Goal: Task Accomplishment & Management: Manage account settings

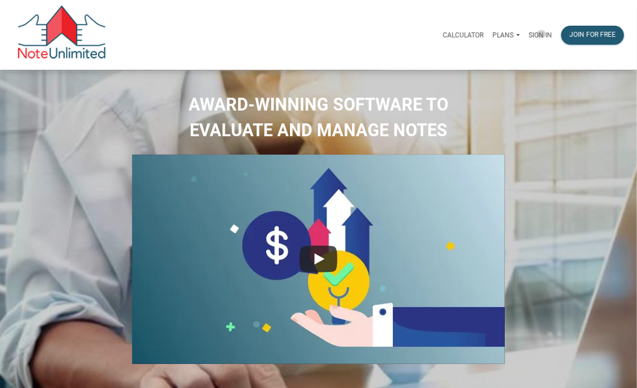
click at [234, 34] on p "Sign in" at bounding box center [540, 35] width 23 height 8
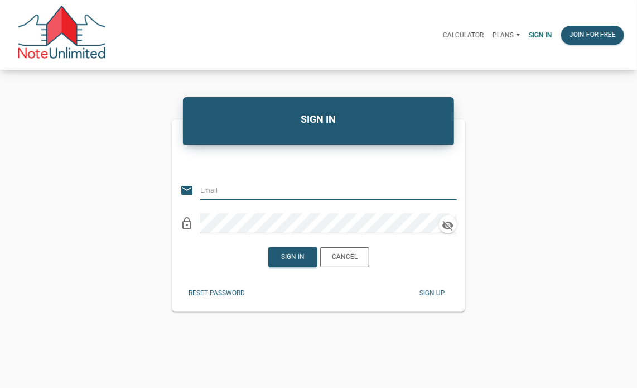
type input "[EMAIL_ADDRESS][DOMAIN_NAME]"
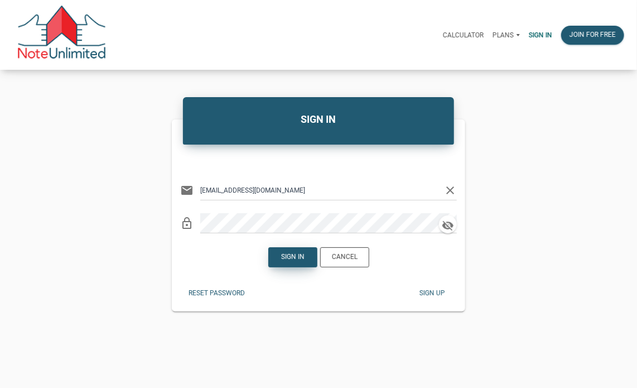
click at [234, 189] on div "Sign in" at bounding box center [292, 257] width 23 height 10
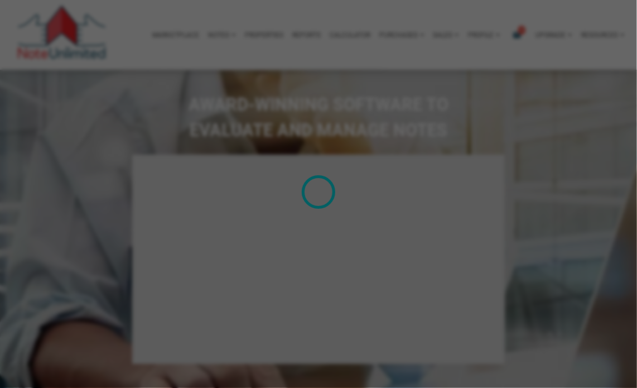
type input "Introduction to new features"
select select
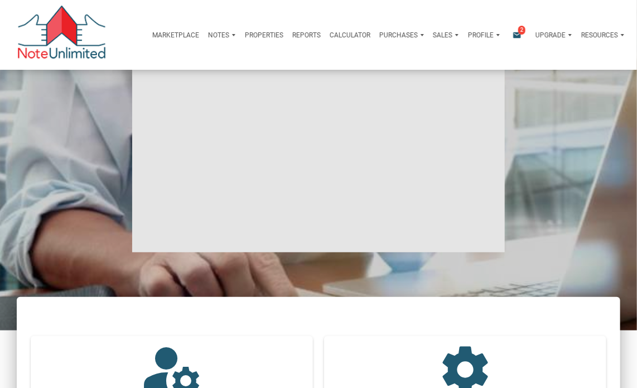
scroll to position [112, 0]
click at [234, 35] on p "Profile" at bounding box center [481, 35] width 26 height 8
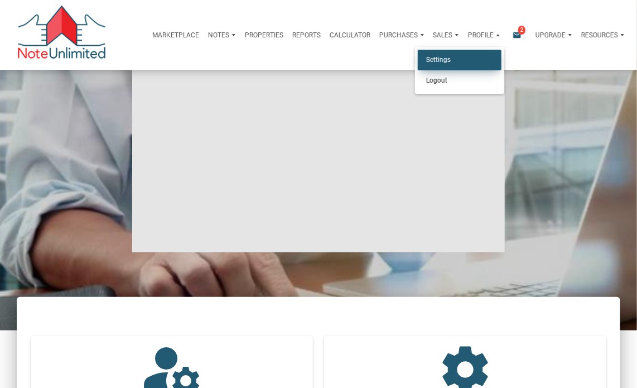
click at [234, 64] on link "Settings" at bounding box center [460, 60] width 84 height 21
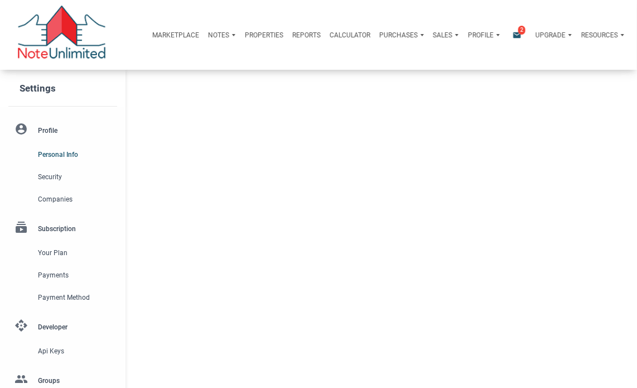
type input "WORTHNGTN HLS"
select select
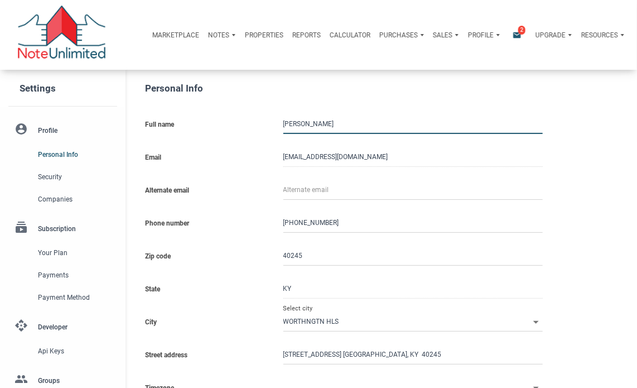
type input "[GEOGRAPHIC_DATA]"
select select
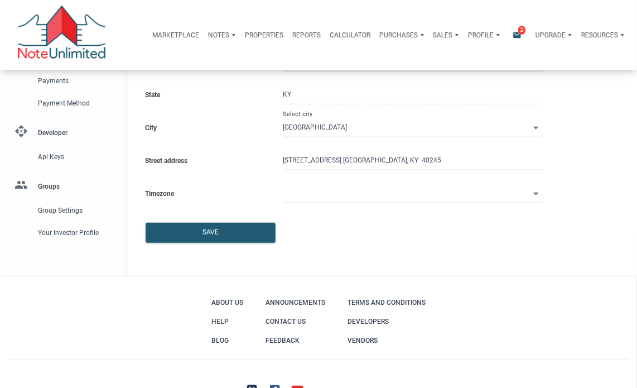
scroll to position [182, 0]
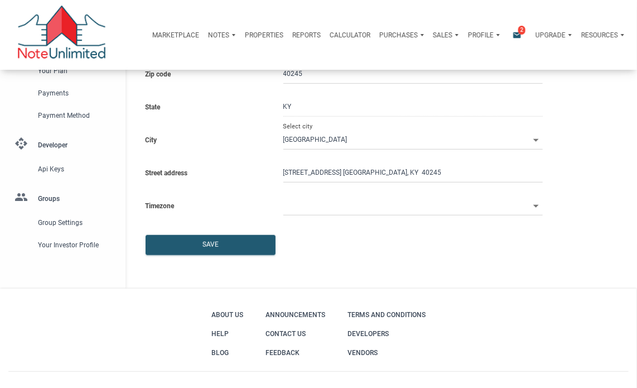
click at [47, 189] on li "group Groups Group Settings Your Investor Profile" at bounding box center [63, 218] width 126 height 76
click at [46, 189] on span "Group Settings" at bounding box center [75, 222] width 75 height 13
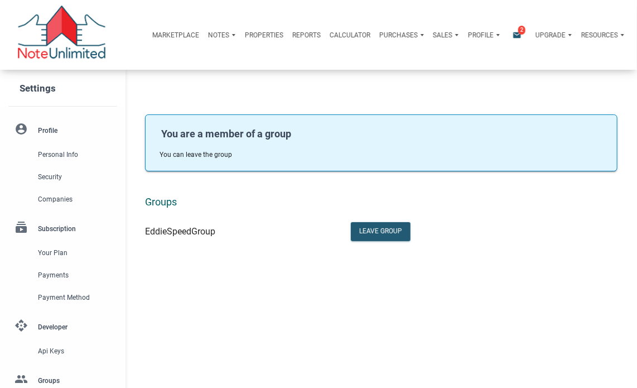
click at [49, 126] on li "account_circle Profile Personal Info Security Companies" at bounding box center [63, 164] width 126 height 93
click at [49, 127] on li "account_circle Profile Personal Info Security Companies" at bounding box center [63, 164] width 126 height 93
click at [46, 153] on span "Personal Info" at bounding box center [75, 154] width 75 height 13
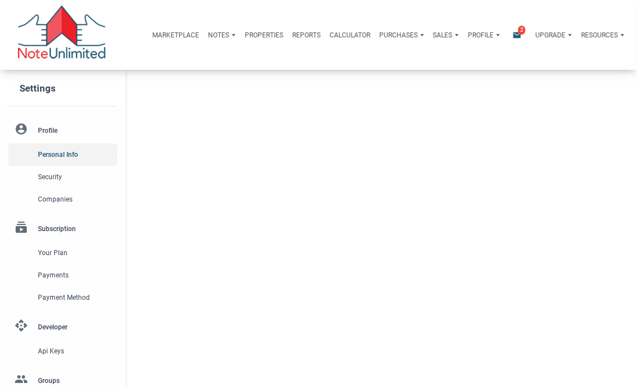
type input "WORTHNGTN HLS"
select select
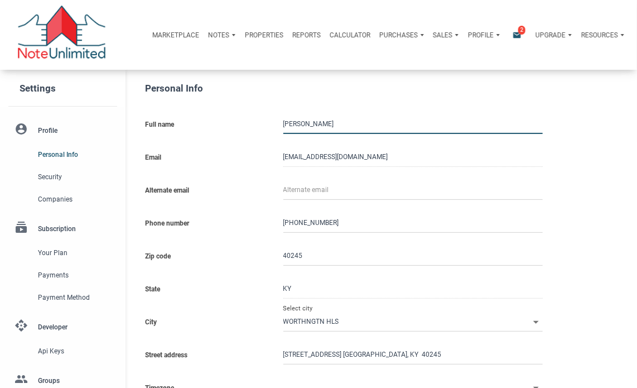
type input "[GEOGRAPHIC_DATA]"
select select
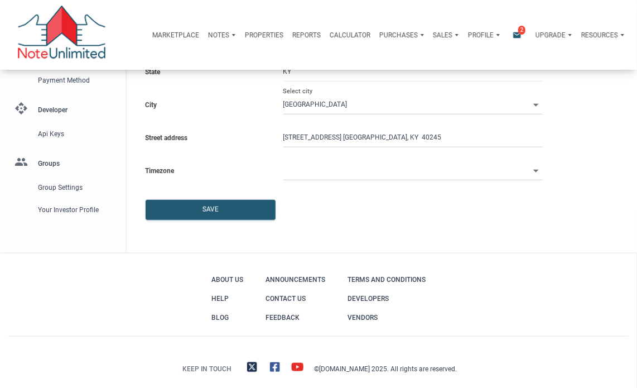
scroll to position [223, 0]
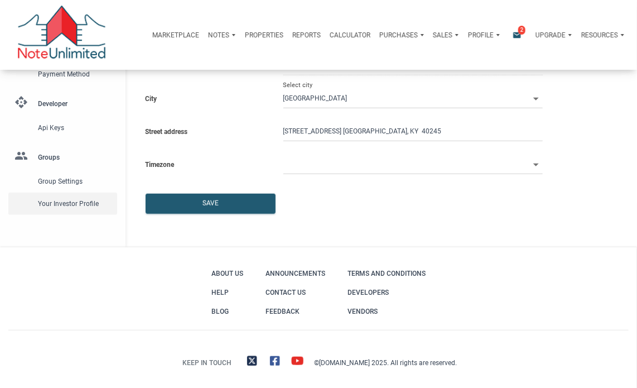
click at [63, 189] on span "Your Investor Profile" at bounding box center [75, 203] width 75 height 13
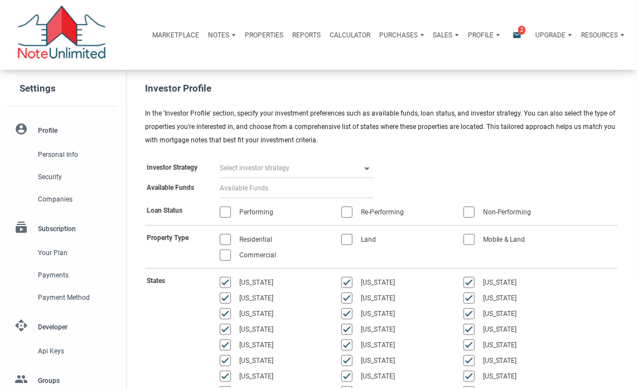
click at [234, 165] on input "text" at bounding box center [290, 168] width 141 height 20
select select
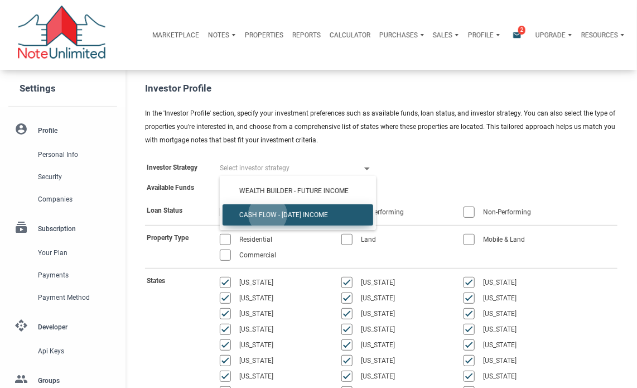
click at [234, 189] on span "Cash Flow - [DATE] Income" at bounding box center [298, 215] width 134 height 8
type input "Cash Flow - [DATE] Income"
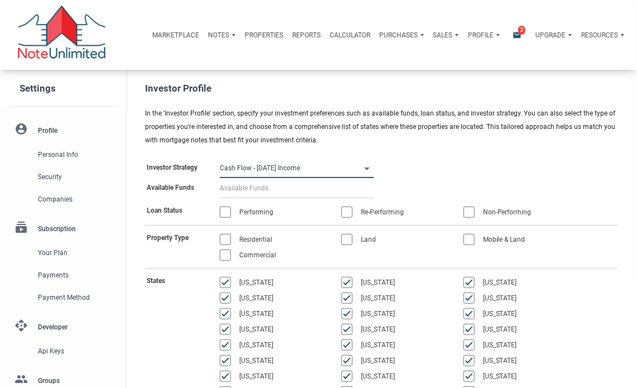
click at [234, 189] on input at bounding box center [297, 188] width 154 height 20
select select
type input "$ 4"
select select
type input "$ 40"
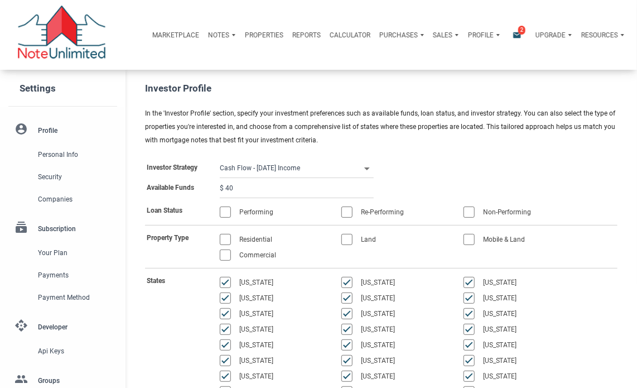
select select
type input "$ 400"
select select
type input "$ 4,000"
select select
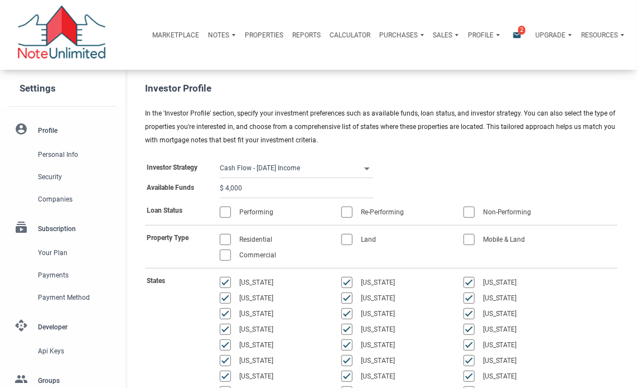
type input "$ 40,000"
select select
type input "$ 400,000"
click at [223, 189] on div at bounding box center [225, 212] width 11 height 11
select select
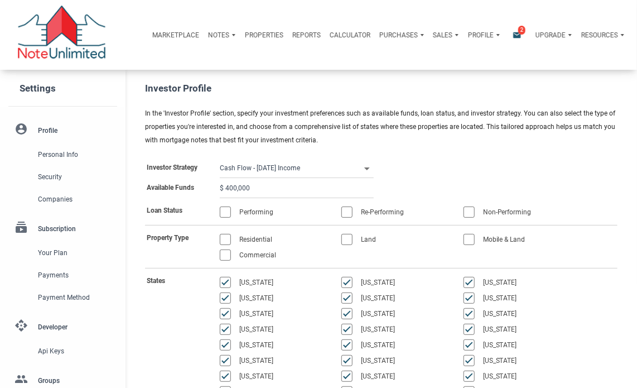
type input "$ 400,000"
click at [223, 189] on div at bounding box center [225, 239] width 11 height 11
select select
type input "$ 400,000"
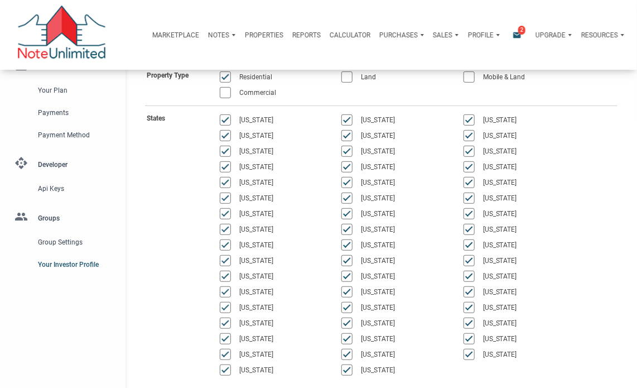
scroll to position [167, 0]
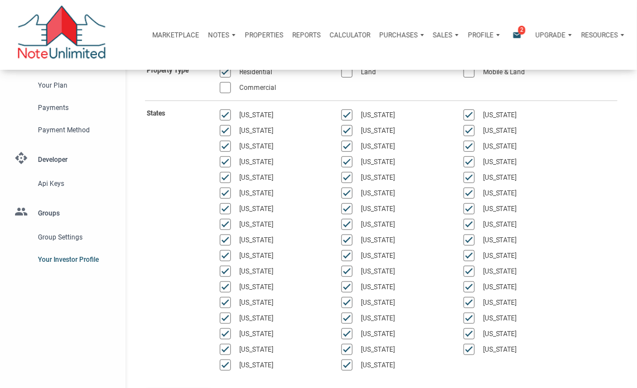
click at [226, 189] on div at bounding box center [225, 302] width 11 height 11
select select
type input "$ 400,000"
click at [234, 113] on div at bounding box center [347, 114] width 11 height 11
select select
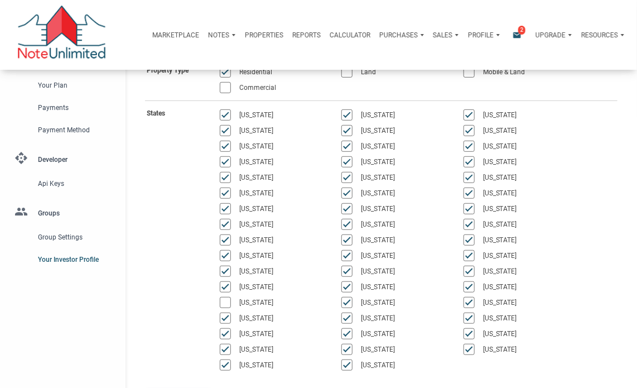
type input "$ 400,000"
click at [234, 128] on div at bounding box center [347, 130] width 11 height 11
select select
type input "$ 400,000"
click at [234, 161] on div at bounding box center [347, 161] width 11 height 11
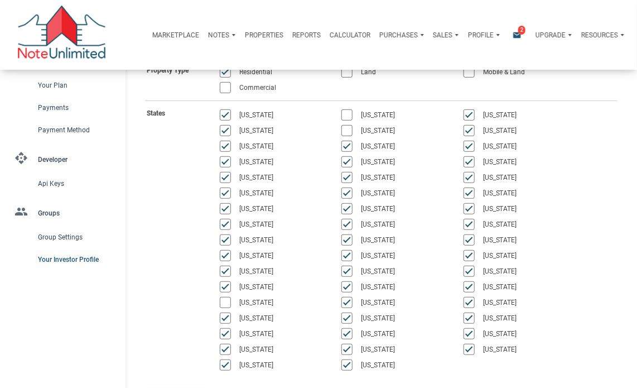
select select
type input "$ 400,000"
click at [234, 189] on div at bounding box center [347, 271] width 11 height 11
select select
type input "$ 400,000"
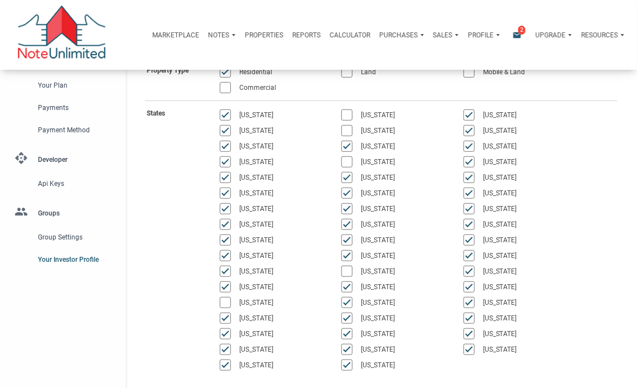
click at [234, 189] on div at bounding box center [347, 318] width 11 height 11
select select
type input "$ 400,000"
click at [234, 189] on div at bounding box center [347, 333] width 11 height 11
select select
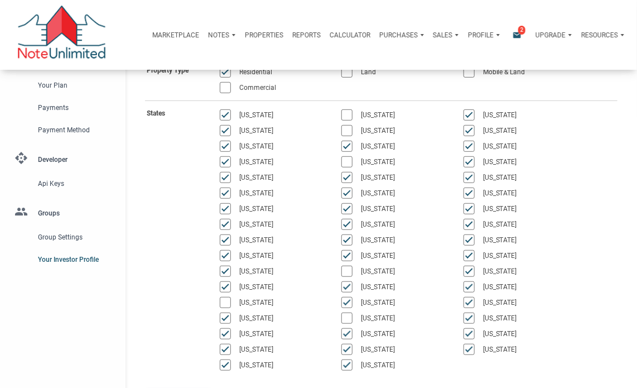
type input "$ 400,000"
click at [234, 189] on div at bounding box center [347, 349] width 11 height 11
select select
type input "$ 400,000"
click at [234, 189] on div at bounding box center [347, 364] width 11 height 11
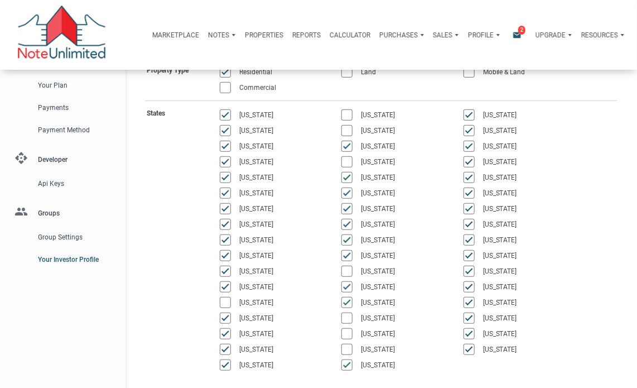
select select
type input "$ 400,000"
click at [234, 160] on div at bounding box center [469, 161] width 11 height 11
select select
type input "$ 400,000"
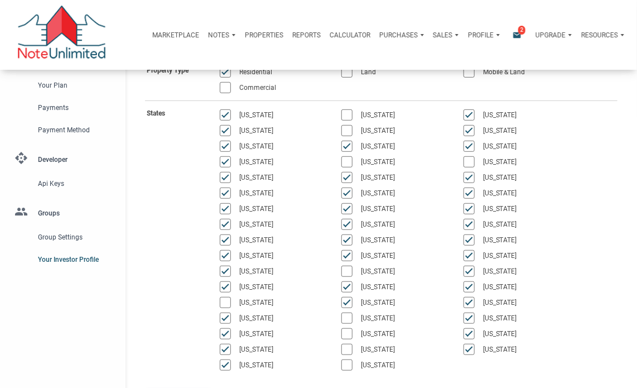
click at [234, 189] on div at bounding box center [469, 208] width 11 height 11
select select
type input "$ 400,000"
click at [234, 189] on div at bounding box center [469, 255] width 11 height 11
select select
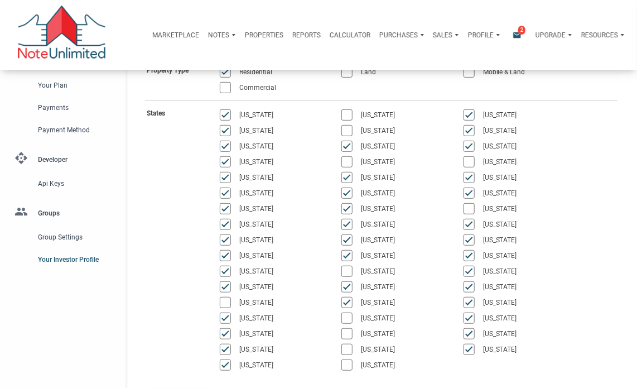
type input "$ 400,000"
click at [234, 189] on div at bounding box center [469, 302] width 11 height 11
select select
type input "$ 400,000"
click at [221, 189] on div at bounding box center [225, 286] width 11 height 11
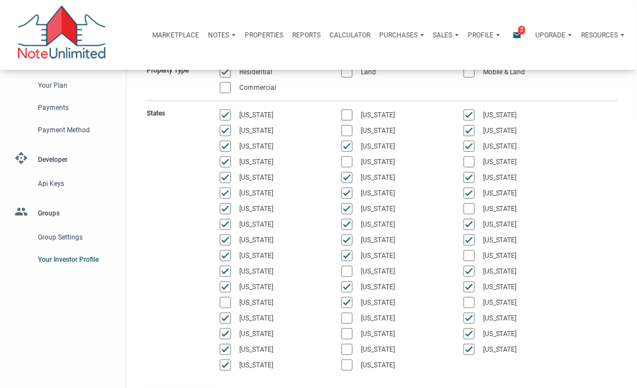
select select
type input "$ 400,000"
click at [234, 189] on div at bounding box center [347, 239] width 11 height 11
select select
type input "$ 400,000"
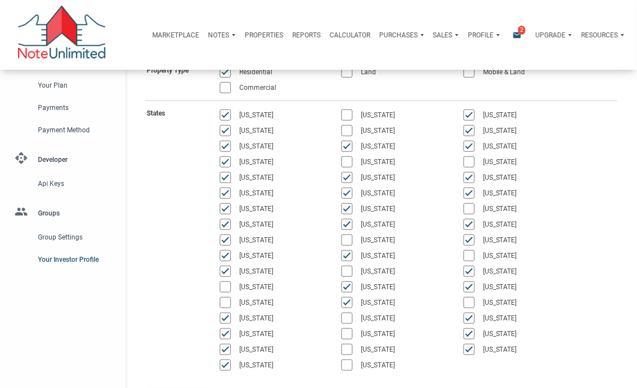
click at [234, 189] on div at bounding box center [347, 239] width 11 height 11
select select
type input "$ 400,000"
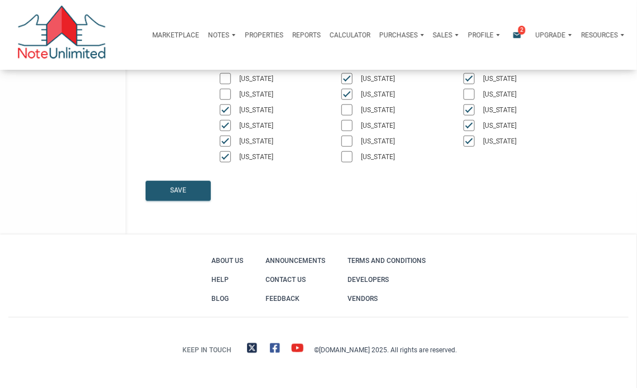
scroll to position [377, 0]
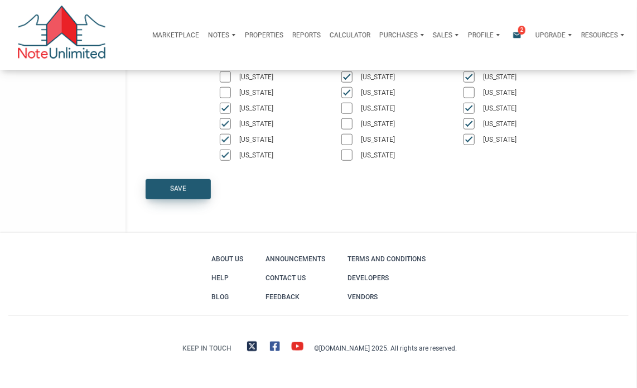
click at [179, 186] on div "Save" at bounding box center [178, 189] width 16 height 10
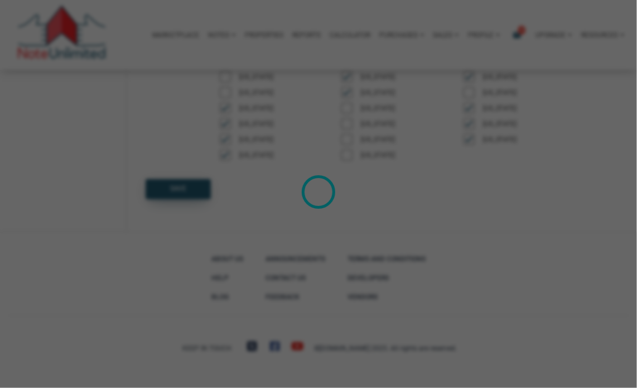
select select
type input "$ 400,000"
